Goal: Information Seeking & Learning: Understand process/instructions

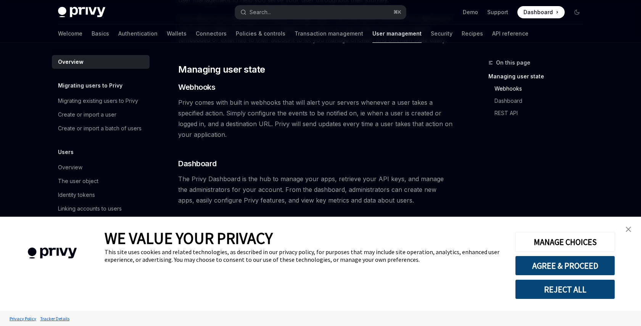
scroll to position [151, 0]
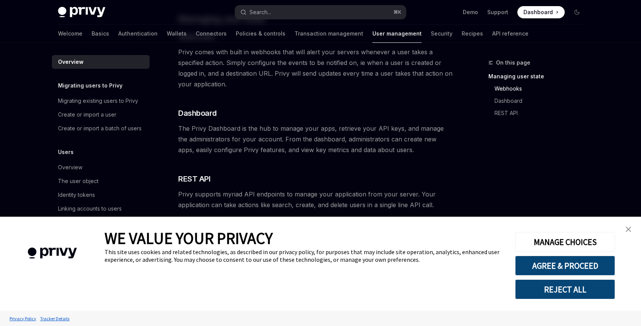
click at [632, 228] on link "close banner" at bounding box center [628, 228] width 15 height 15
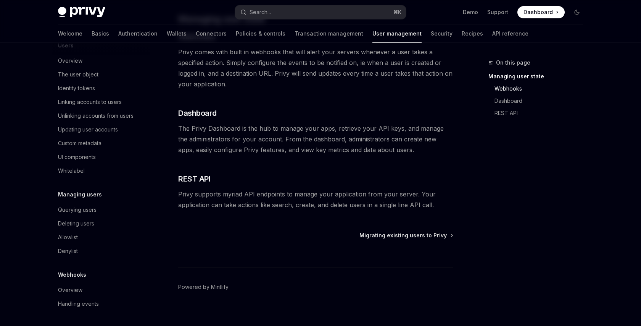
scroll to position [159, 0]
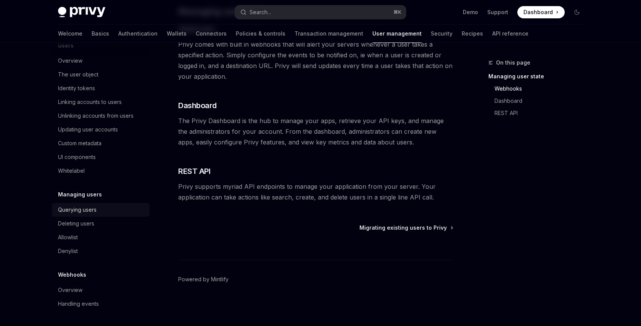
click at [87, 210] on div "Querying users" at bounding box center [77, 209] width 39 height 9
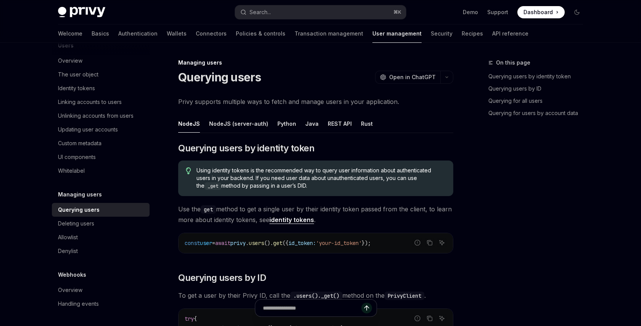
type textarea "*"
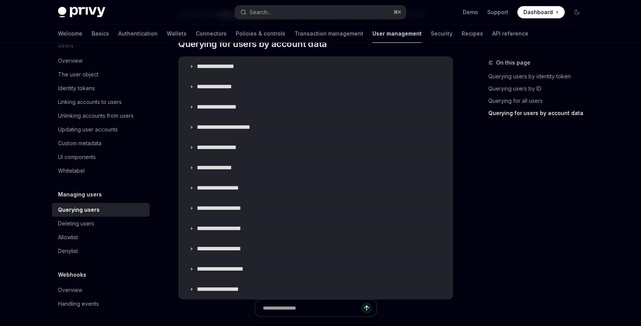
scroll to position [533, 0]
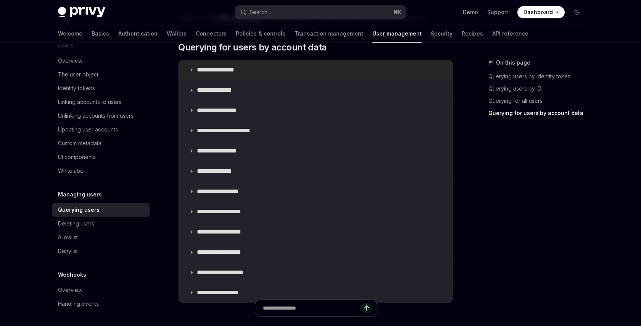
click at [231, 73] on p "**********" at bounding box center [222, 70] width 50 height 8
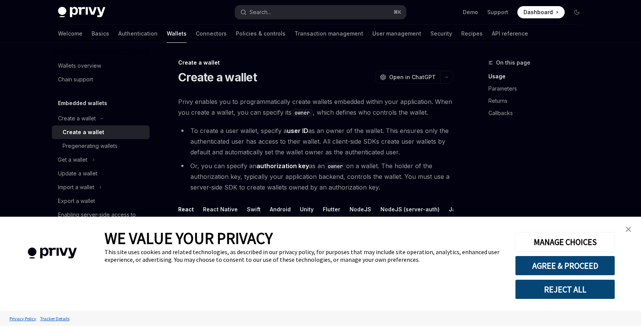
click at [86, 132] on div "Create a wallet" at bounding box center [84, 132] width 42 height 9
click at [631, 229] on link "close banner" at bounding box center [628, 228] width 15 height 15
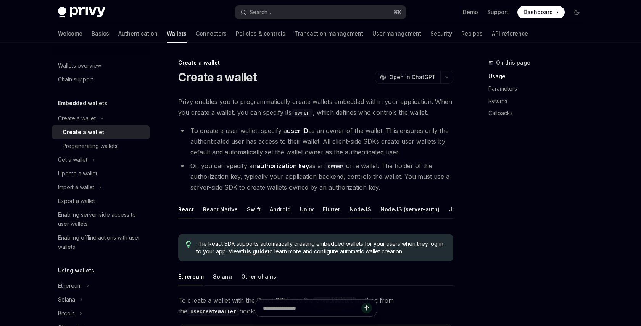
click at [360, 212] on div "NodeJS" at bounding box center [361, 209] width 22 height 18
type textarea "*"
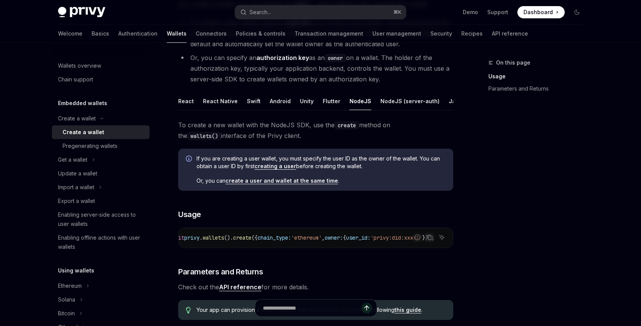
scroll to position [0, 154]
click at [429, 237] on icon "Copy the contents from the code block" at bounding box center [430, 237] width 6 height 6
